Goal: Find contact information: Find contact information

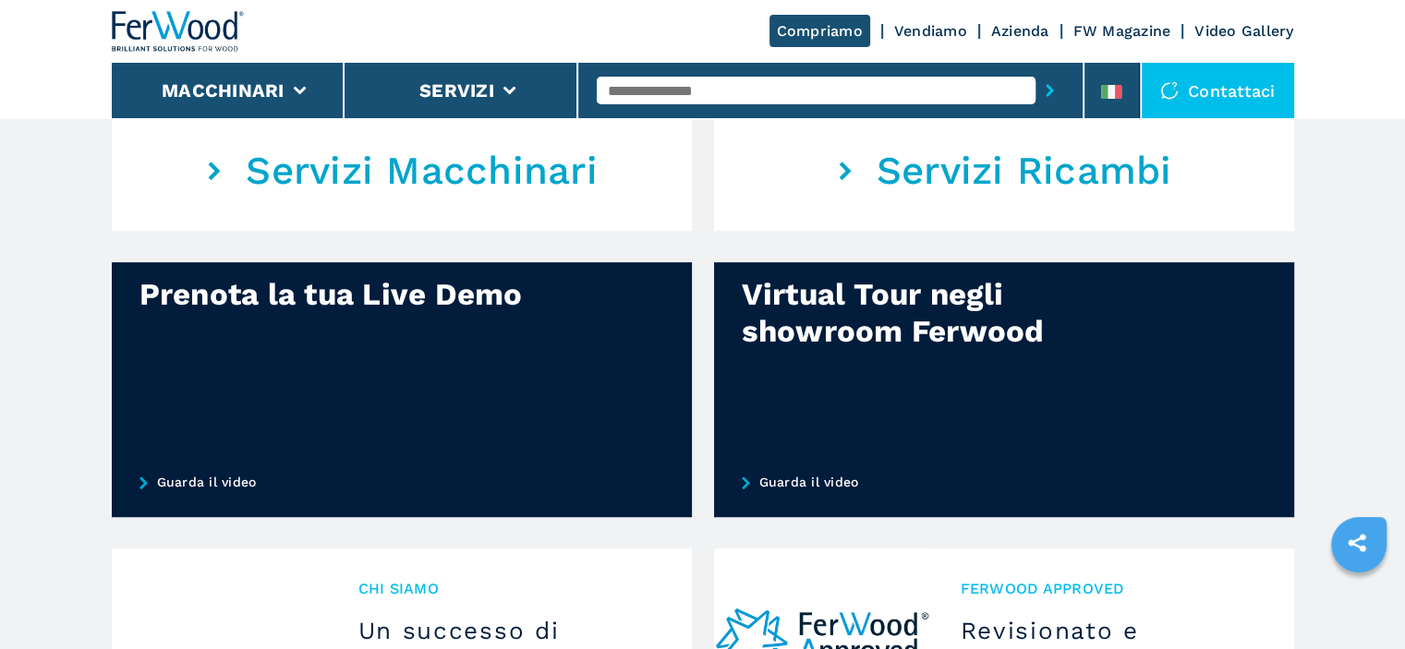
scroll to position [1892, 0]
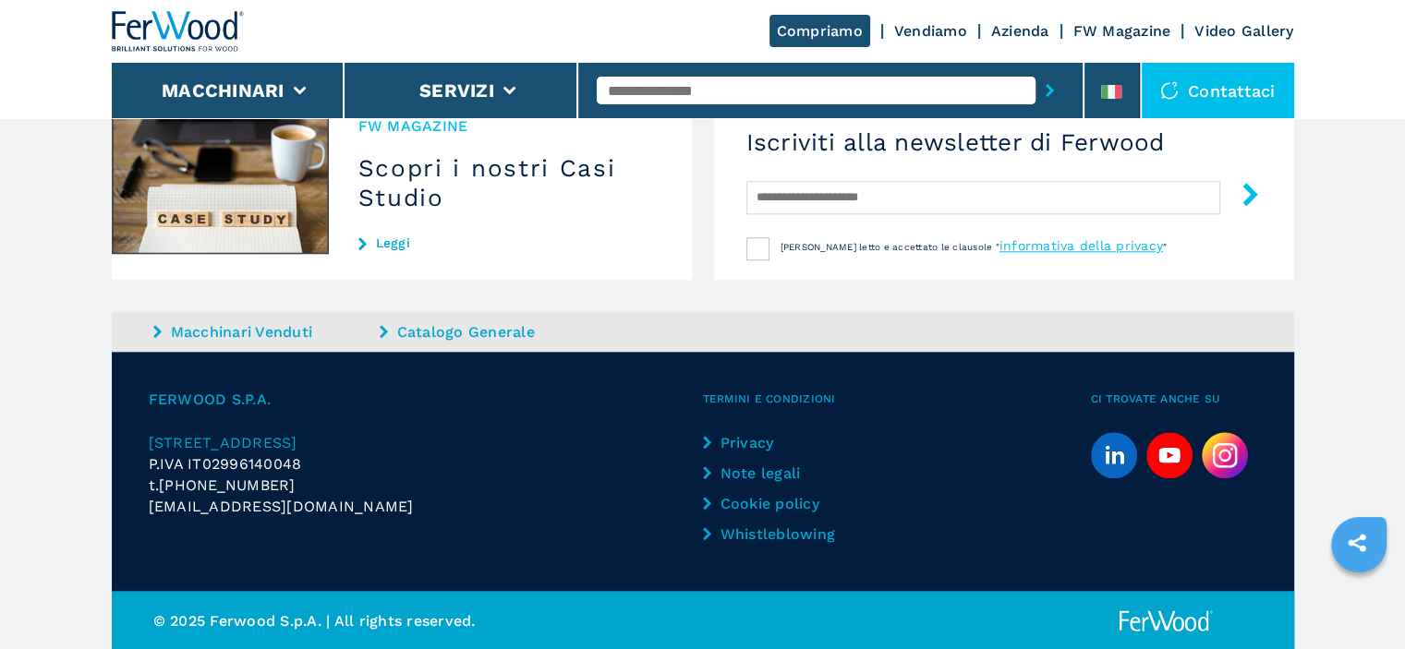
drag, startPoint x: 299, startPoint y: 484, endPoint x: 367, endPoint y: 476, distance: 67.9
click at [272, 484] on div "t. [PHONE_NUMBER]" at bounding box center [426, 485] width 554 height 21
drag, startPoint x: 389, startPoint y: 472, endPoint x: 321, endPoint y: 468, distance: 67.5
click at [388, 472] on div "FERWOOD S.P.A. [STREET_ADDRESS] P.IVA IT02996140048 t. [PHONE_NUMBER] [EMAIL_AD…" at bounding box center [426, 471] width 554 height 165
drag, startPoint x: 238, startPoint y: 394, endPoint x: 647, endPoint y: 620, distance: 466.3
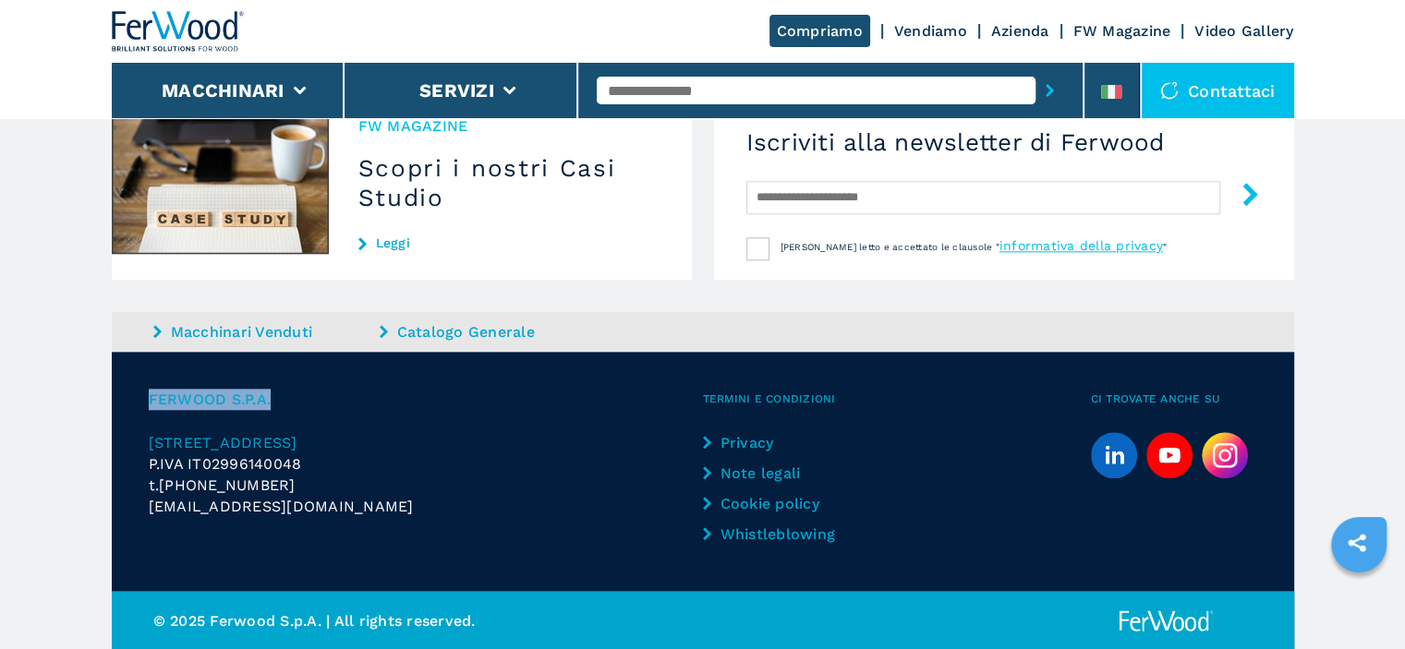
click at [140, 390] on div "FERWOOD S.P.A. [STREET_ADDRESS] P.IVA IT02996140048 t. [PHONE_NUMBER] [EMAIL_AD…" at bounding box center [703, 471] width 1182 height 239
copy span "FERWOOD S.P.A."
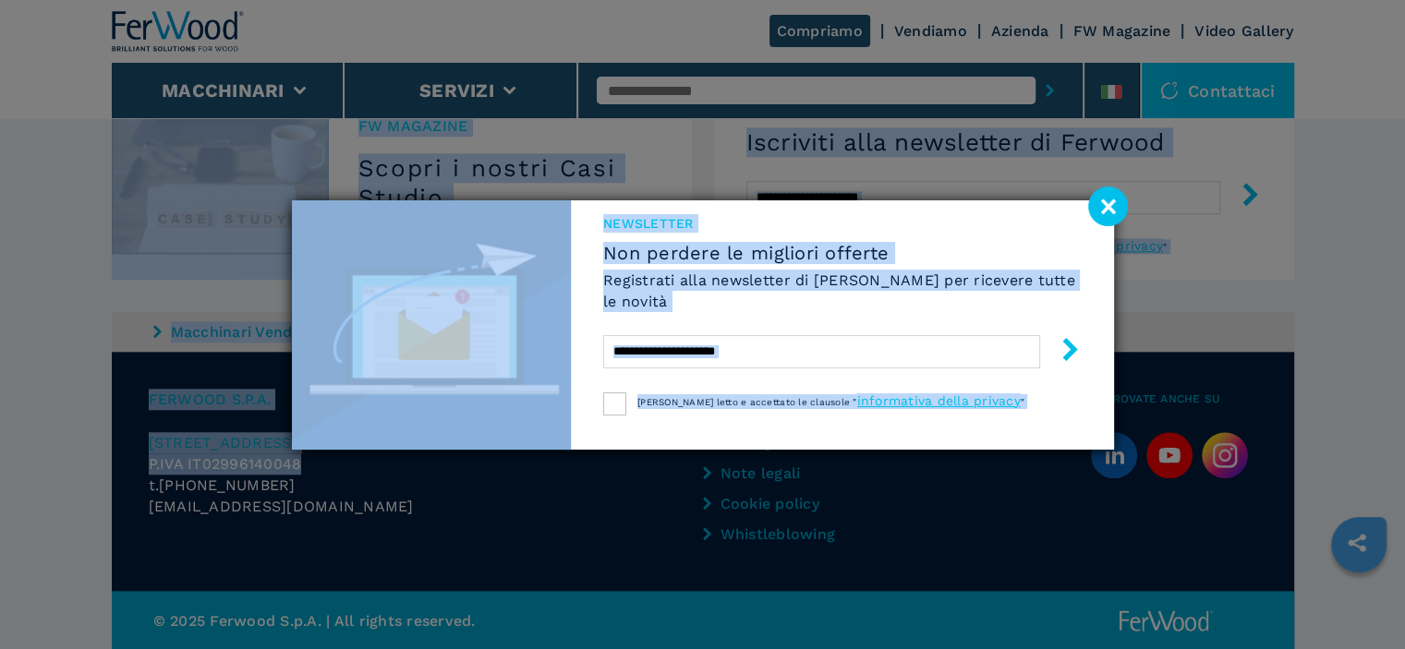
drag, startPoint x: 288, startPoint y: 472, endPoint x: 201, endPoint y: 466, distance: 87.0
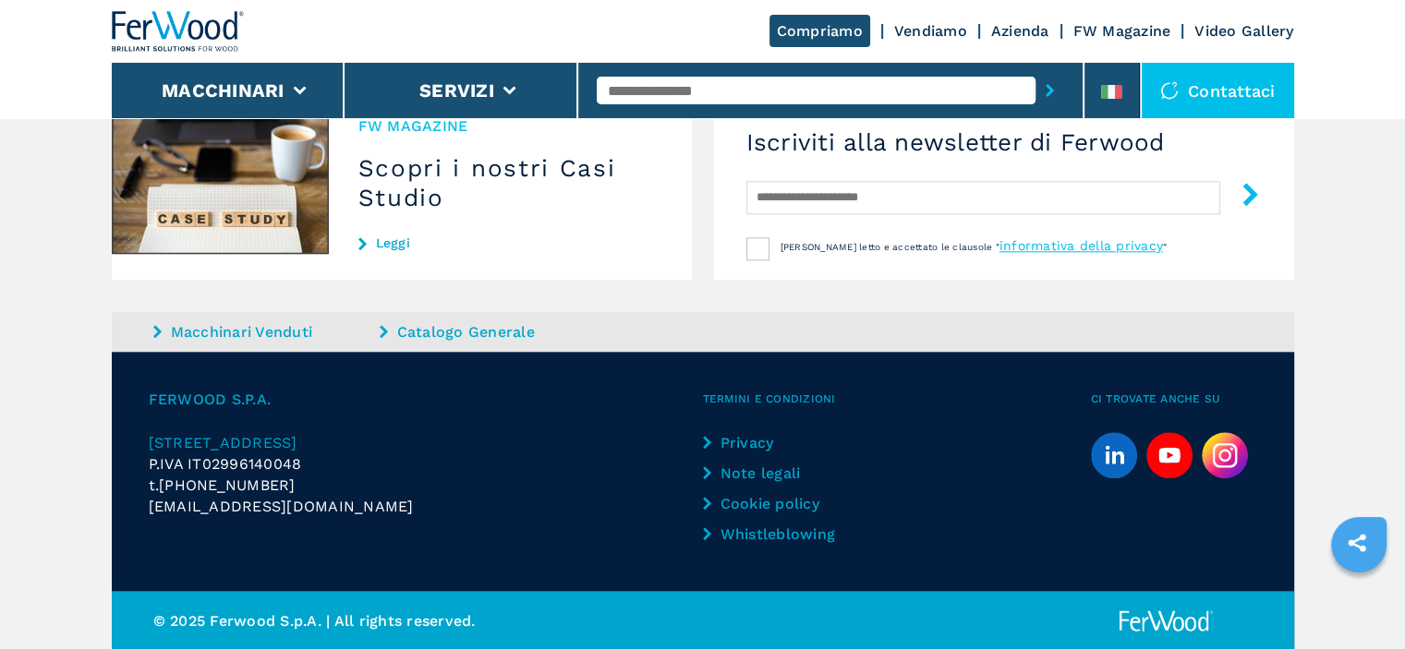
drag, startPoint x: 432, startPoint y: 513, endPoint x: 321, endPoint y: 465, distance: 120.8
click at [429, 509] on div "[EMAIL_ADDRESS][DOMAIN_NAME]" at bounding box center [426, 506] width 554 height 21
drag, startPoint x: 306, startPoint y: 456, endPoint x: 199, endPoint y: 457, distance: 106.2
click at [199, 457] on p "P.IVA IT02996140048" at bounding box center [426, 463] width 554 height 21
copy span "02996140048"
